Goal: Task Accomplishment & Management: Manage account settings

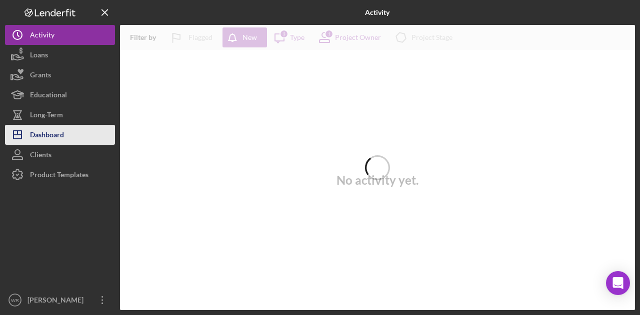
click at [61, 141] on div "Dashboard" at bounding box center [47, 136] width 34 height 22
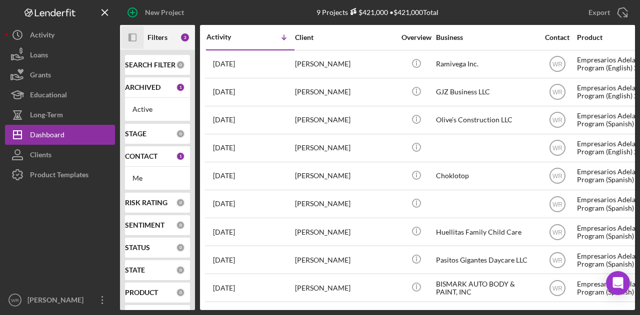
click at [138, 41] on icon "Icon/Panel Side Expand" at bounding box center [132, 37] width 22 height 22
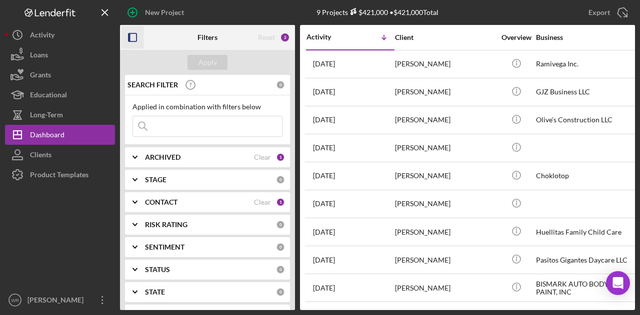
click at [174, 200] on b "CONTACT" at bounding box center [161, 202] width 32 height 8
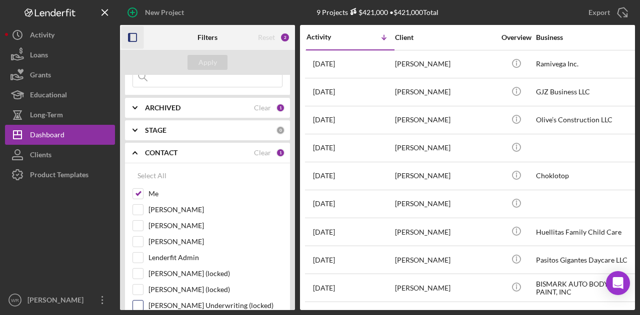
scroll to position [150, 0]
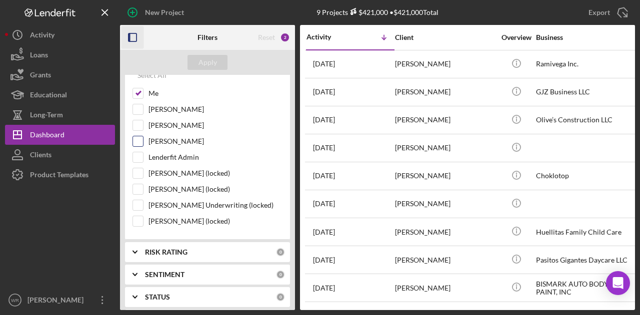
click at [178, 138] on label "[PERSON_NAME]" at bounding box center [215, 141] width 134 height 10
click at [143, 138] on input "[PERSON_NAME]" at bounding box center [138, 141] width 10 height 10
checkbox input "true"
click at [207, 62] on div "Apply" at bounding box center [207, 62] width 18 height 15
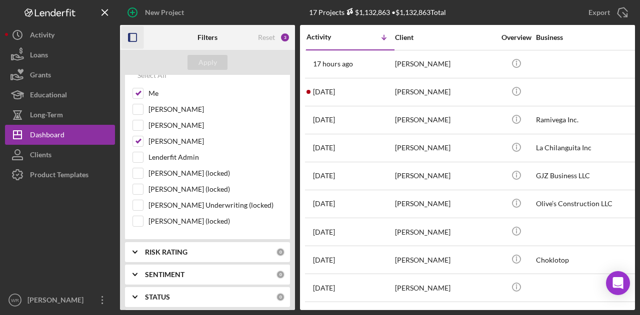
click at [132, 36] on icon "button" at bounding box center [132, 37] width 22 height 22
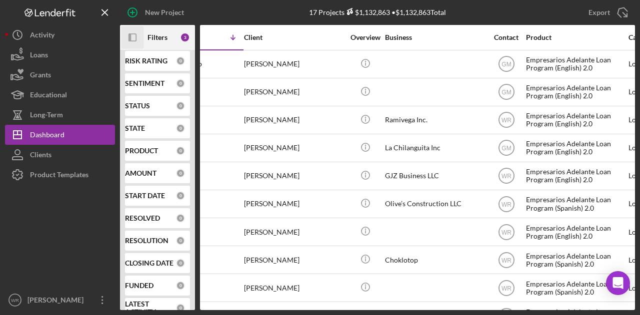
scroll to position [0, 0]
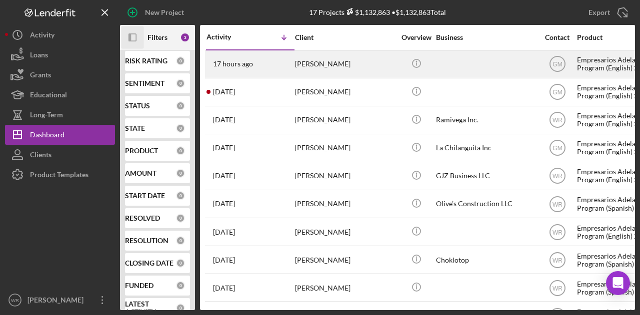
click at [358, 70] on div "[PERSON_NAME]" at bounding box center [345, 64] width 100 height 26
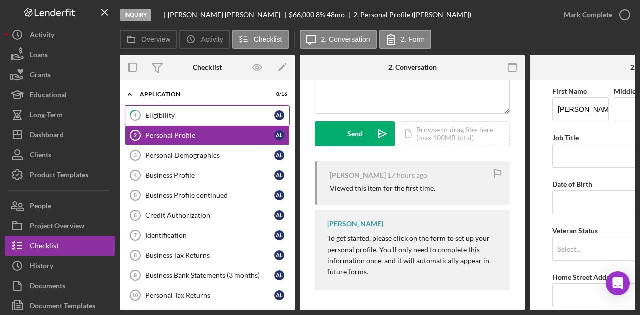
click at [203, 121] on link "1 Eligibility A L" at bounding box center [207, 115] width 165 height 20
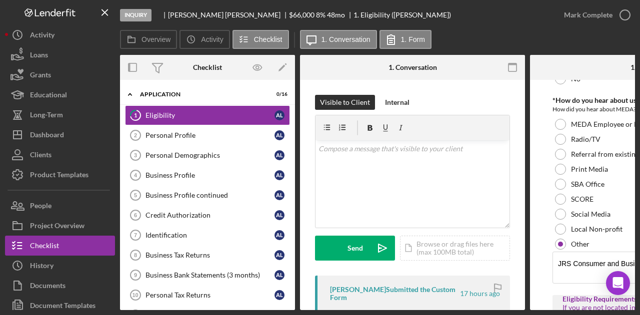
scroll to position [100, 0]
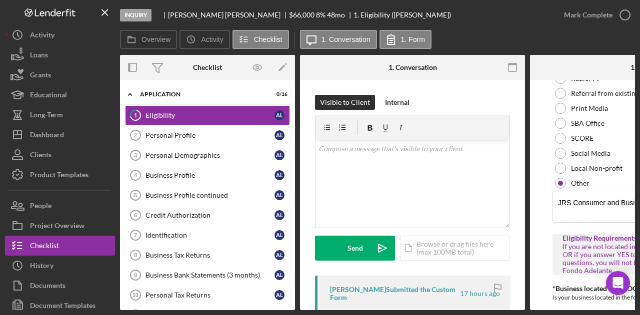
drag, startPoint x: 479, startPoint y: 310, endPoint x: 584, endPoint y: 305, distance: 105.1
click at [584, 305] on div "Overview Internal Workflow Stage Inquiry Icon/Dropdown Arrow Archive (can unarc…" at bounding box center [377, 182] width 515 height 255
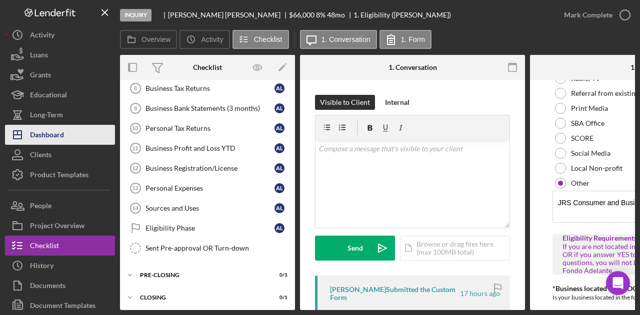
click at [48, 137] on div "Dashboard" at bounding box center [47, 136] width 34 height 22
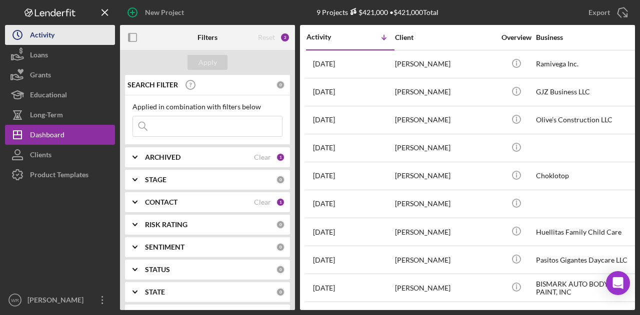
click at [92, 32] on button "Icon/History Activity" at bounding box center [60, 35] width 110 height 20
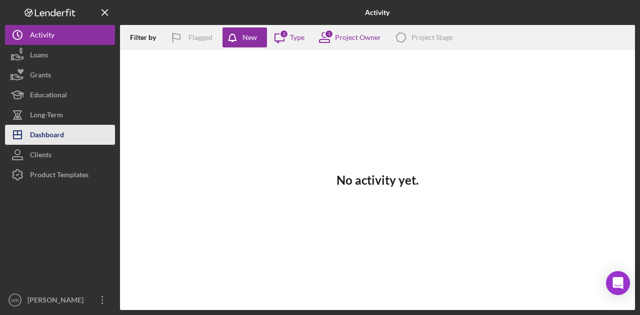
click at [48, 131] on div "Dashboard" at bounding box center [47, 136] width 34 height 22
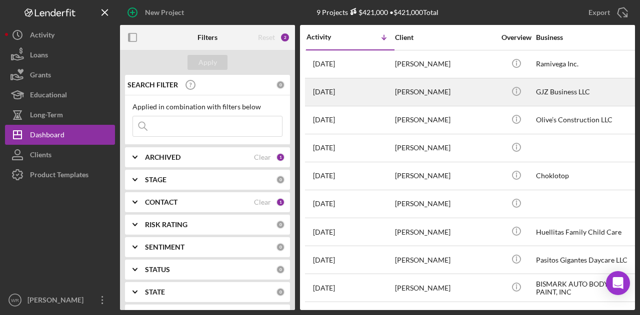
click at [379, 102] on div "1 week ago Zoe Booth" at bounding box center [349, 92] width 87 height 26
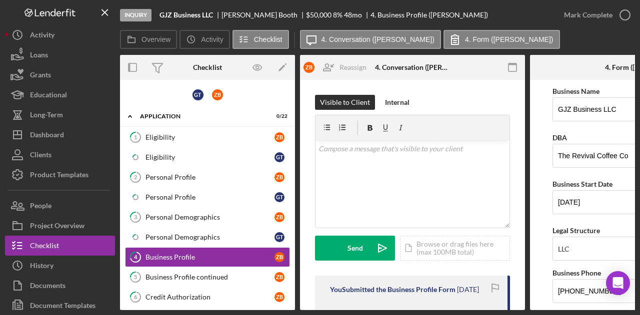
scroll to position [61, 0]
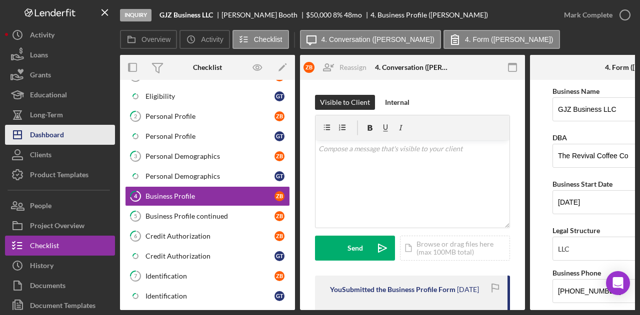
click at [85, 130] on button "Icon/Dashboard Dashboard" at bounding box center [60, 135] width 110 height 20
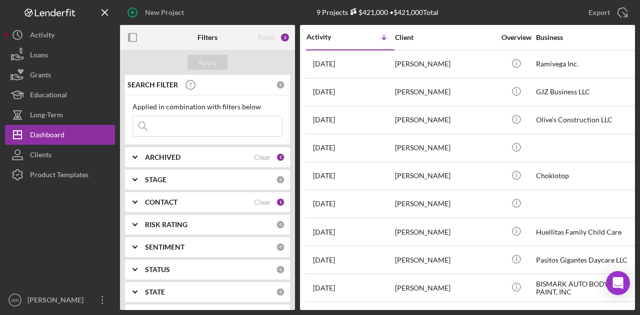
click at [154, 171] on div "STAGE 0" at bounding box center [215, 180] width 140 height 20
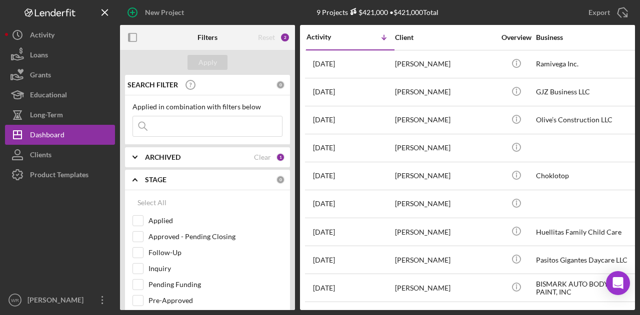
click at [154, 171] on div "STAGE 0" at bounding box center [215, 180] width 140 height 20
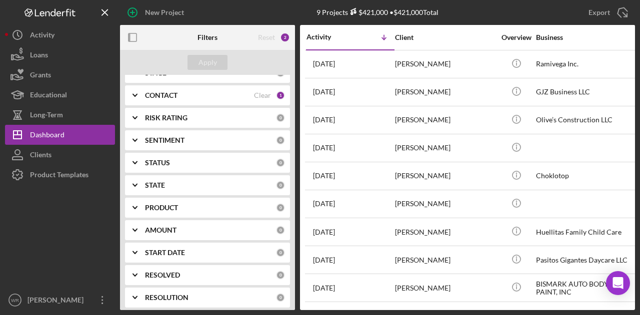
scroll to position [107, 0]
click at [175, 92] on b "CONTACT" at bounding box center [161, 95] width 32 height 8
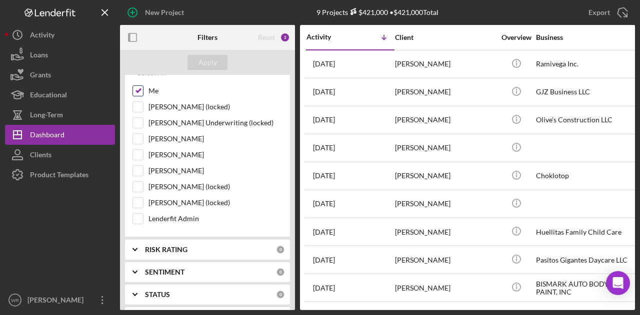
scroll to position [169, 0]
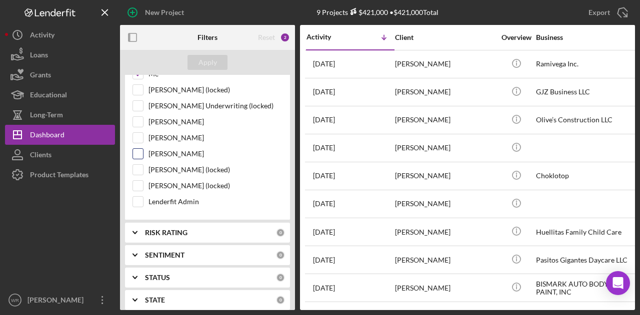
click at [163, 156] on label "[PERSON_NAME]" at bounding box center [215, 154] width 134 height 10
click at [143, 156] on input "[PERSON_NAME]" at bounding box center [138, 154] width 10 height 10
checkbox input "true"
click at [222, 62] on button "Apply" at bounding box center [207, 62] width 40 height 15
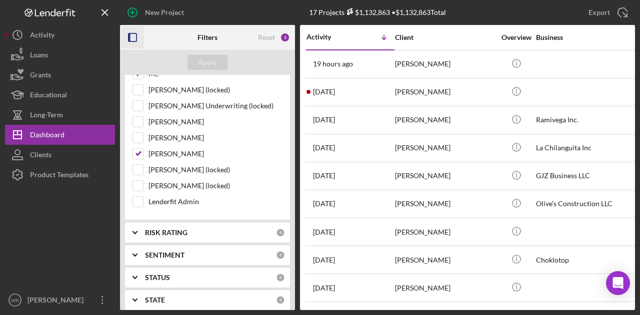
click at [129, 33] on rect "button" at bounding box center [129, 37] width 2 height 8
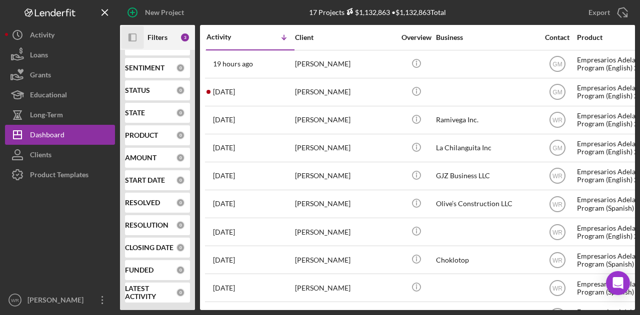
scroll to position [164, 0]
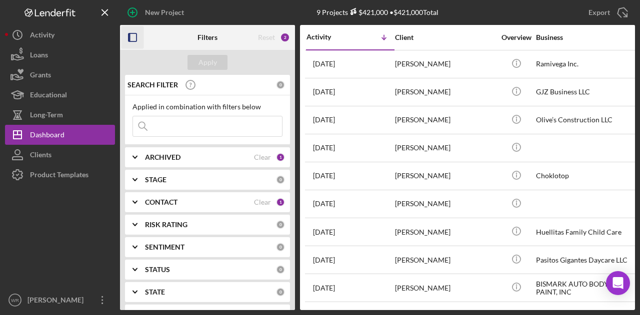
click at [133, 39] on icon "button" at bounding box center [132, 37] width 22 height 22
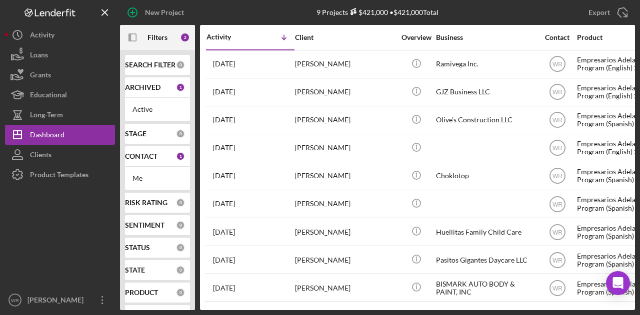
click at [66, 247] on div at bounding box center [60, 237] width 110 height 105
click at [130, 38] on icon "button" at bounding box center [129, 37] width 2 height 8
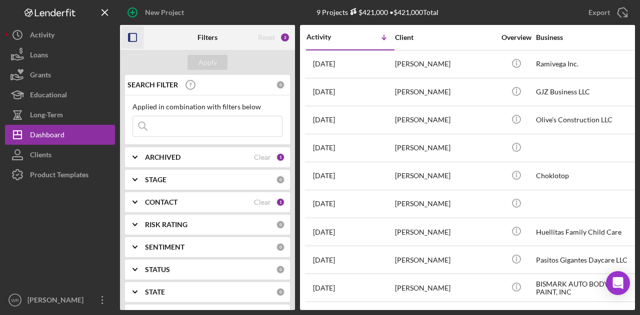
click at [170, 202] on b "CONTACT" at bounding box center [161, 202] width 32 height 8
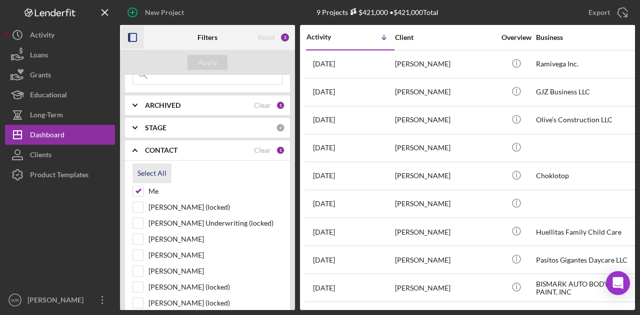
scroll to position [100, 0]
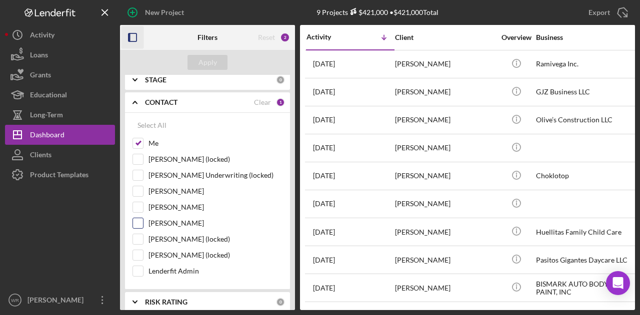
click at [171, 218] on label "[PERSON_NAME]" at bounding box center [215, 223] width 134 height 10
click at [143, 218] on input "[PERSON_NAME]" at bounding box center [138, 223] width 10 height 10
click at [206, 63] on div "Apply" at bounding box center [207, 62] width 18 height 15
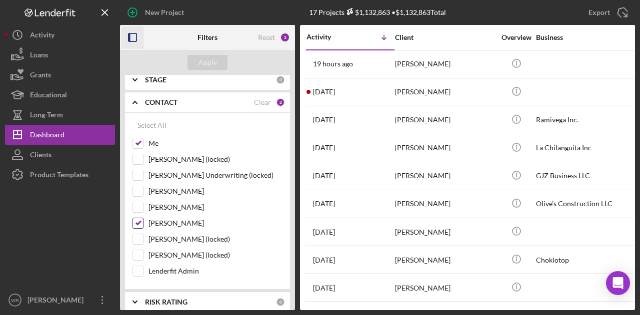
click at [173, 223] on label "[PERSON_NAME]" at bounding box center [215, 223] width 134 height 10
click at [143, 223] on input "[PERSON_NAME]" at bounding box center [138, 223] width 10 height 10
checkbox input "false"
click at [201, 60] on div "Apply" at bounding box center [207, 62] width 18 height 15
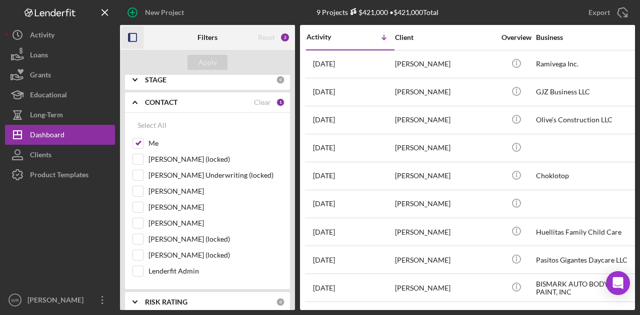
click at [131, 35] on icon "button" at bounding box center [132, 37] width 22 height 22
